Goal: Contribute content: Contribute content

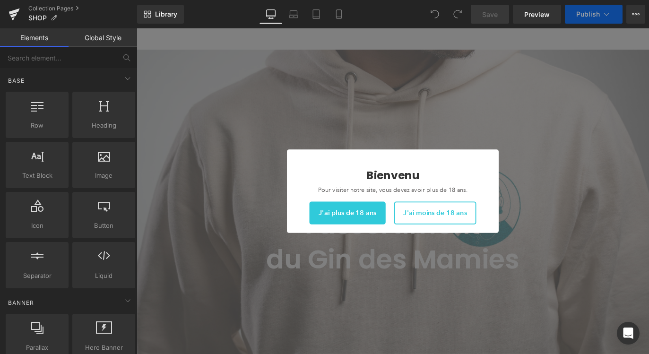
click at [390, 239] on span "J'ai plus de 18 ans" at bounding box center [372, 234] width 64 height 9
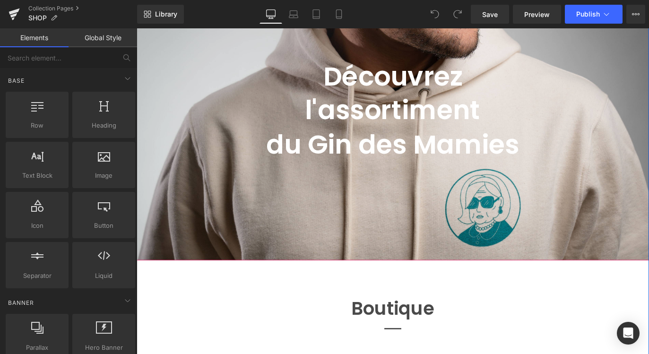
scroll to position [158, 0]
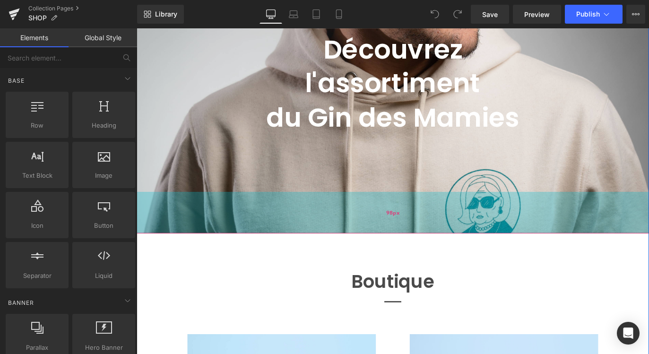
click at [647, 221] on div "98px" at bounding box center [423, 234] width 572 height 46
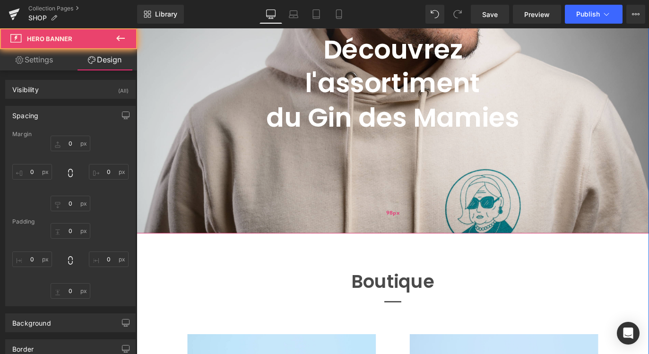
type input "-98"
type input "0"
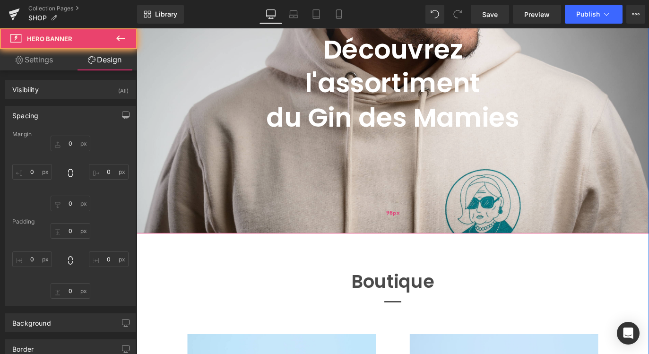
type input "0"
type input "98"
type input "0"
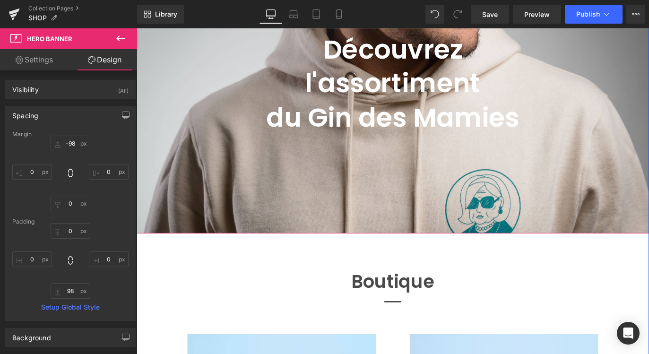
click at [618, 206] on div at bounding box center [423, 76] width 572 height 364
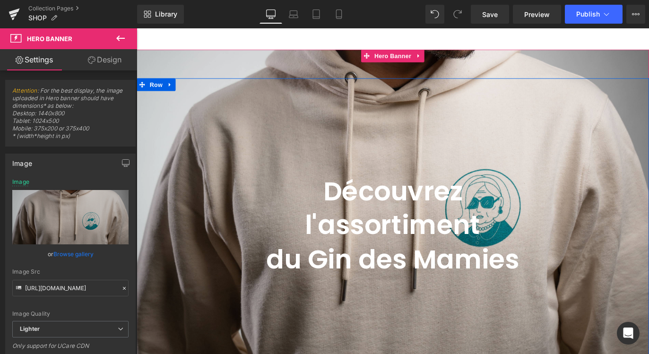
scroll to position [0, 0]
click at [294, 162] on span "Découvrez l'assortiment du Gin des Mamies Heading" at bounding box center [423, 211] width 572 height 228
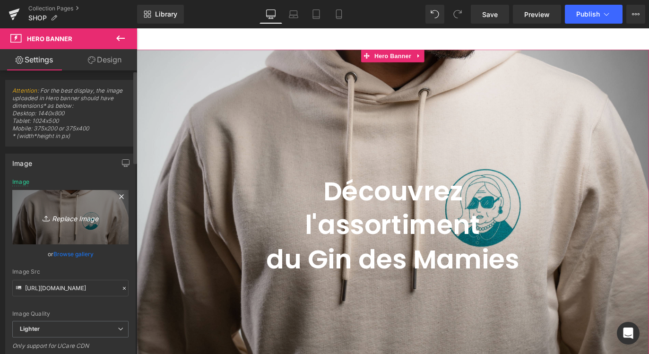
click at [64, 222] on icon "Replace Image" at bounding box center [71, 217] width 76 height 12
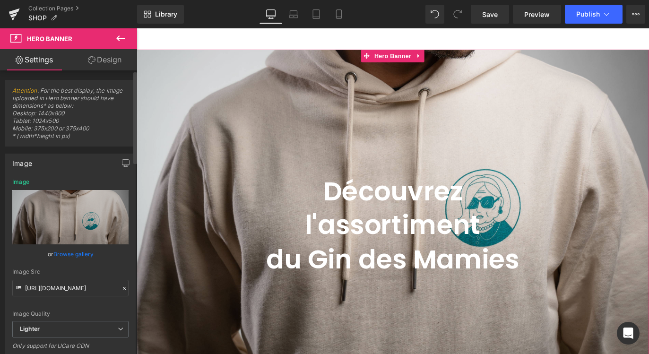
click at [62, 255] on link "Browse gallery" at bounding box center [73, 254] width 40 height 17
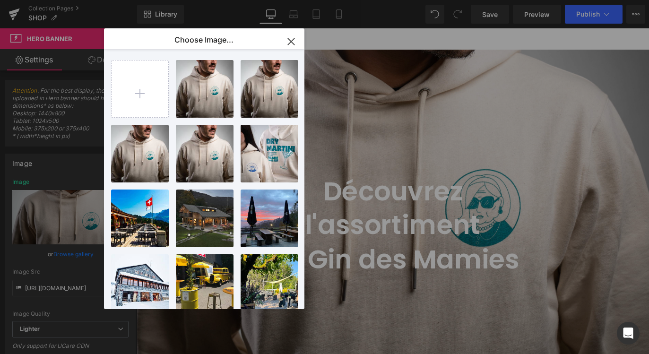
click at [0, 0] on icon "button" at bounding box center [0, 0] width 0 height 0
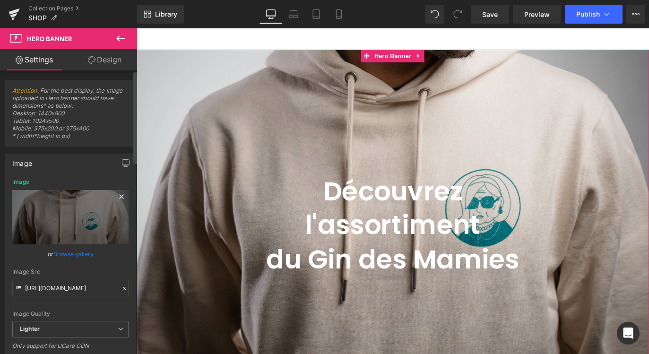
click at [119, 196] on icon at bounding box center [121, 196] width 4 height 4
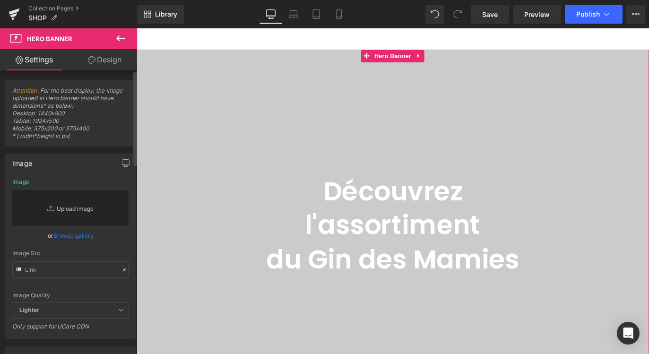
click at [67, 214] on link "Replace Image" at bounding box center [70, 208] width 116 height 36
click at [83, 210] on link "Replace Image" at bounding box center [70, 208] width 116 height 36
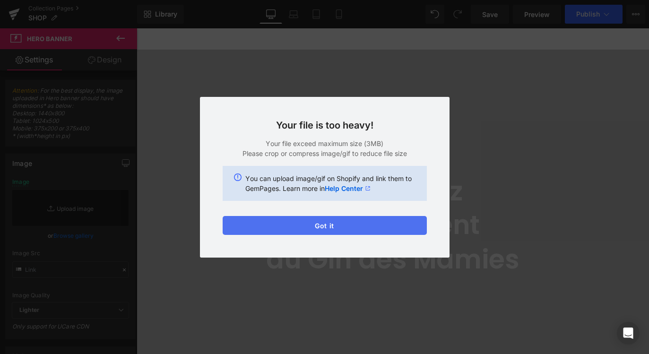
click at [0, 0] on button "Got it" at bounding box center [0, 0] width 0 height 0
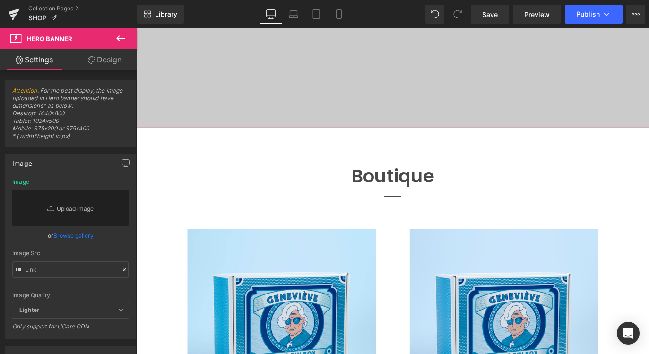
scroll to position [278, 0]
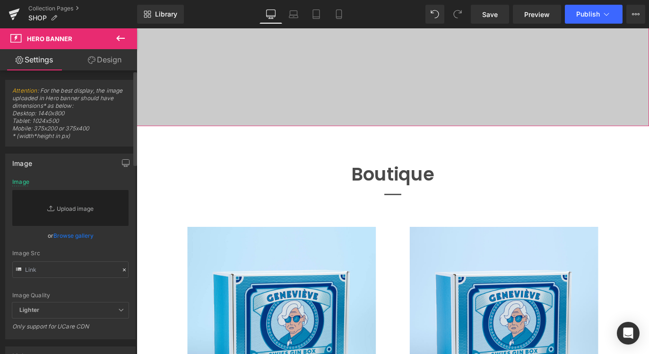
click at [60, 238] on link "Browse gallery" at bounding box center [73, 236] width 40 height 17
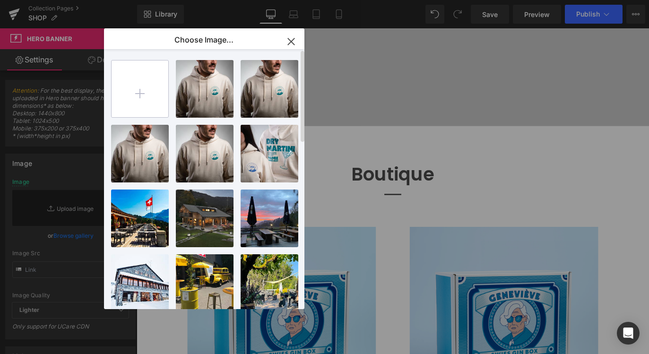
scroll to position [0, 0]
click at [139, 90] on input "file" at bounding box center [140, 89] width 57 height 57
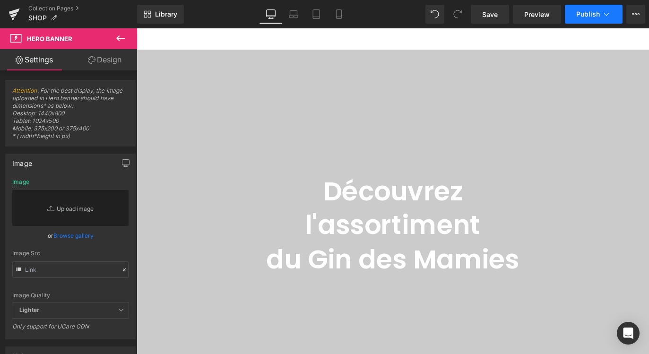
click at [589, 9] on button "Publish" at bounding box center [594, 14] width 58 height 19
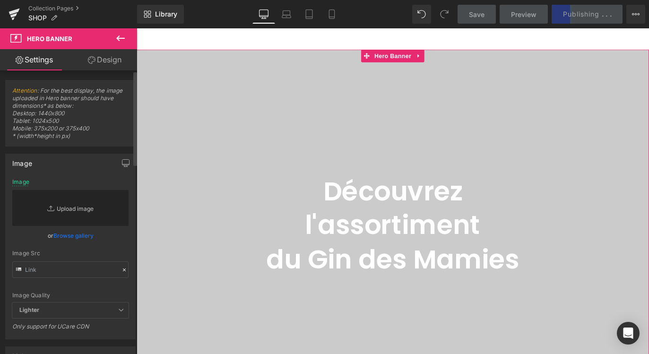
click at [73, 212] on link "Replace Image" at bounding box center [70, 208] width 116 height 36
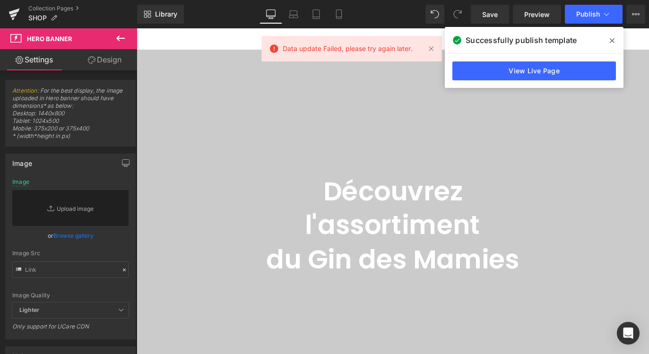
click at [0, 0] on icon at bounding box center [0, 0] width 0 height 0
